Goal: Information Seeking & Learning: Learn about a topic

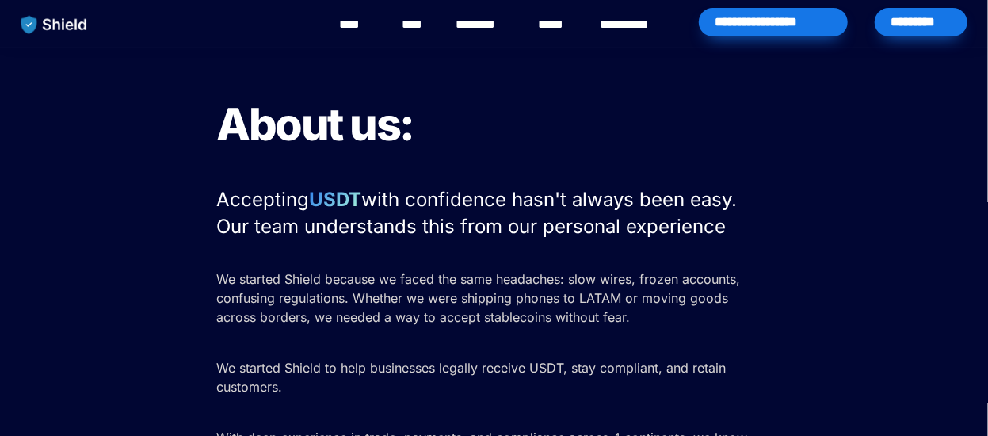
click at [483, 26] on link "********" at bounding box center [483, 24] width 56 height 19
click at [415, 25] on link "****" at bounding box center [415, 24] width 27 height 19
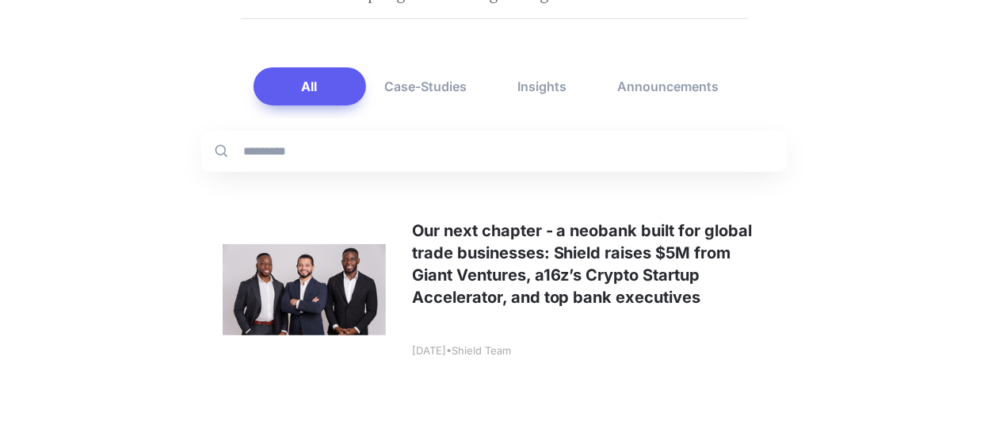
scroll to position [238, 0]
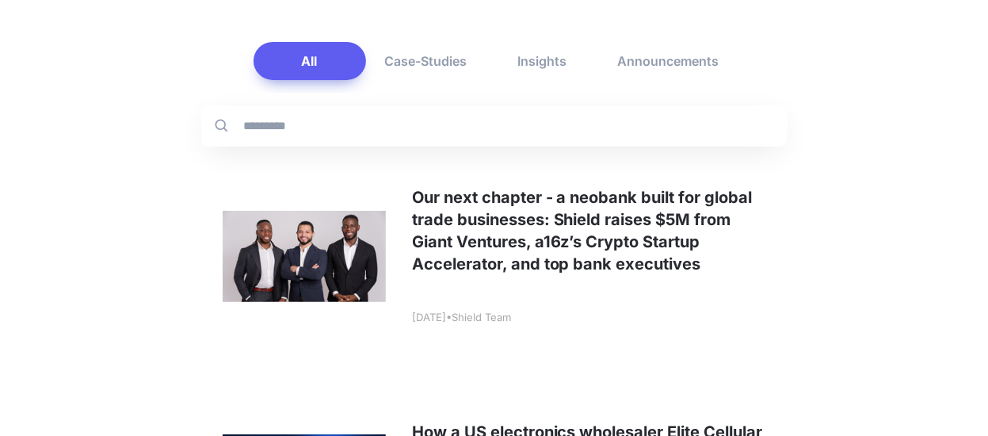
click at [581, 229] on link at bounding box center [494, 255] width 586 height 209
